Goal: Navigation & Orientation: Find specific page/section

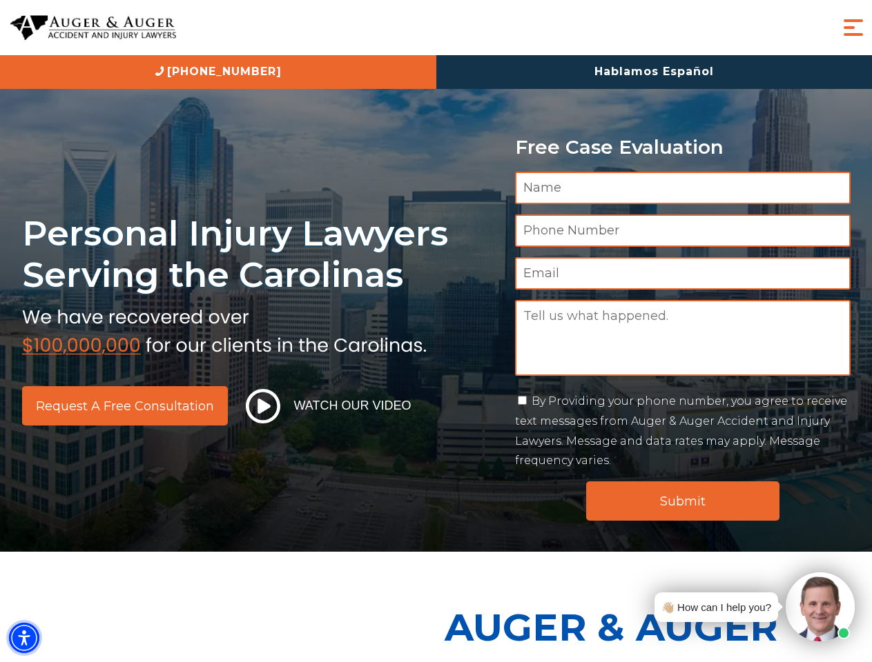
click at [24, 638] on img "Accessibility Menu" at bounding box center [24, 638] width 30 height 30
